Goal: Transaction & Acquisition: Purchase product/service

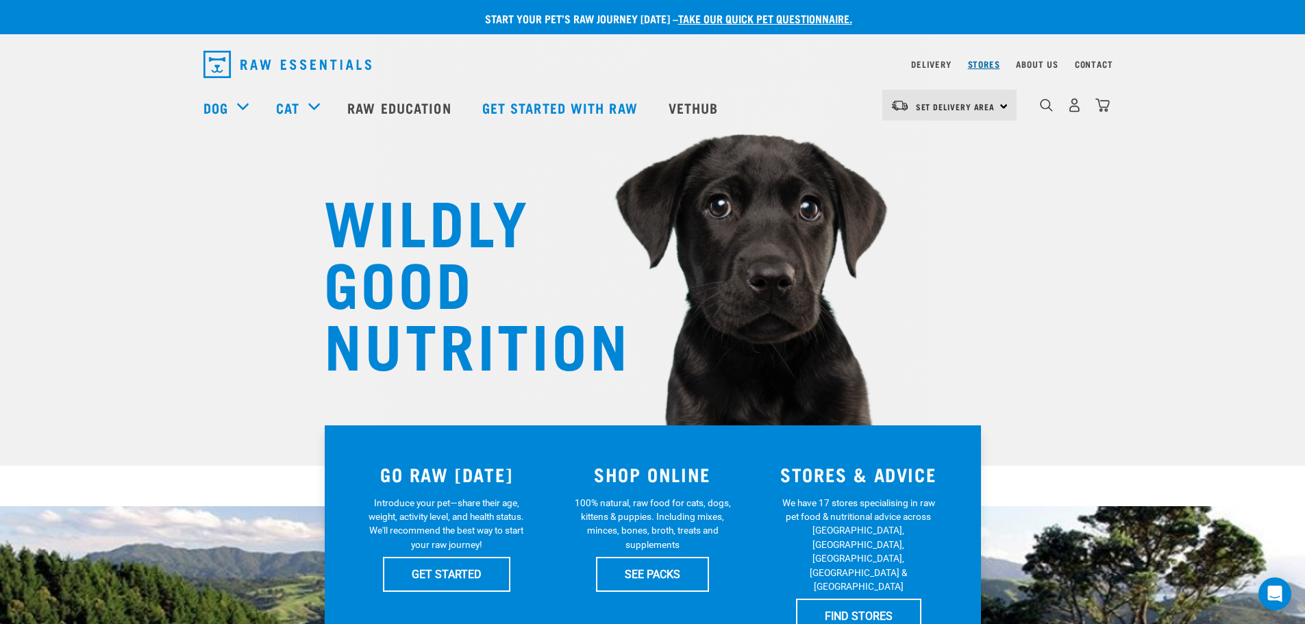
click at [982, 62] on link "Stores" at bounding box center [984, 64] width 32 height 5
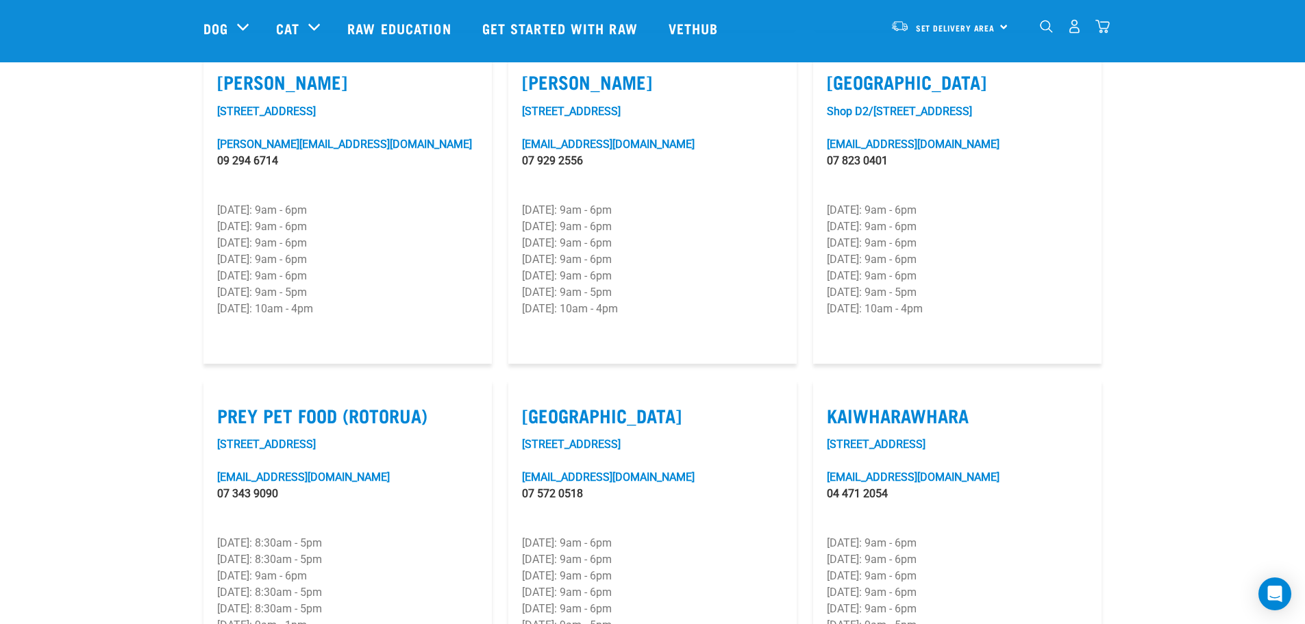
scroll to position [1507, 0]
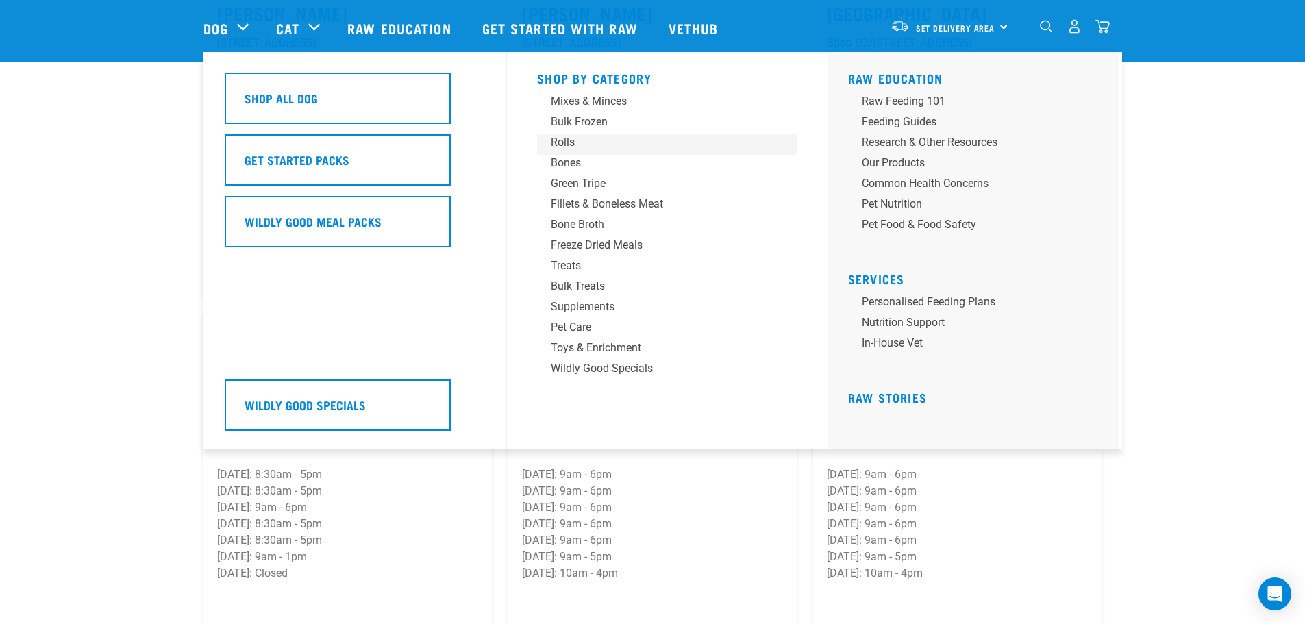
click at [555, 143] on div "Rolls" at bounding box center [658, 142] width 214 height 16
